Goal: Ask a question

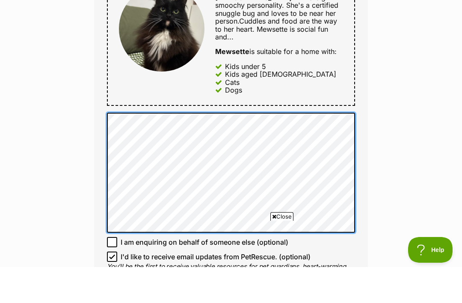
scroll to position [437, 0]
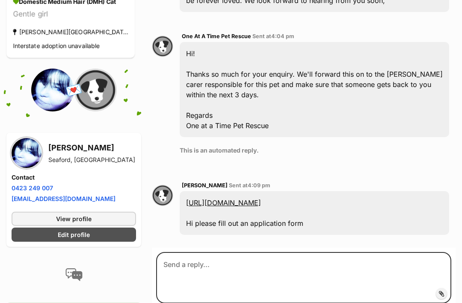
scroll to position [253, 0]
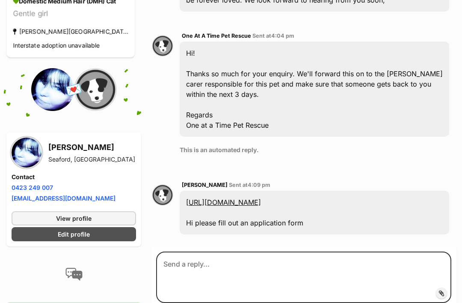
click at [261, 198] on link "[URL][DOMAIN_NAME]" at bounding box center [223, 202] width 75 height 9
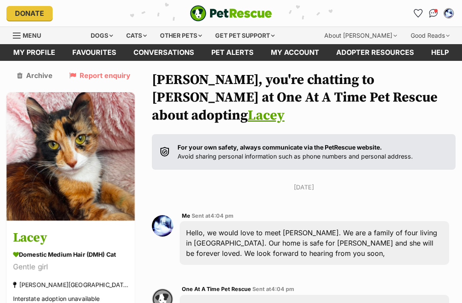
scroll to position [17, 0]
